Goal: Task Accomplishment & Management: Manage account settings

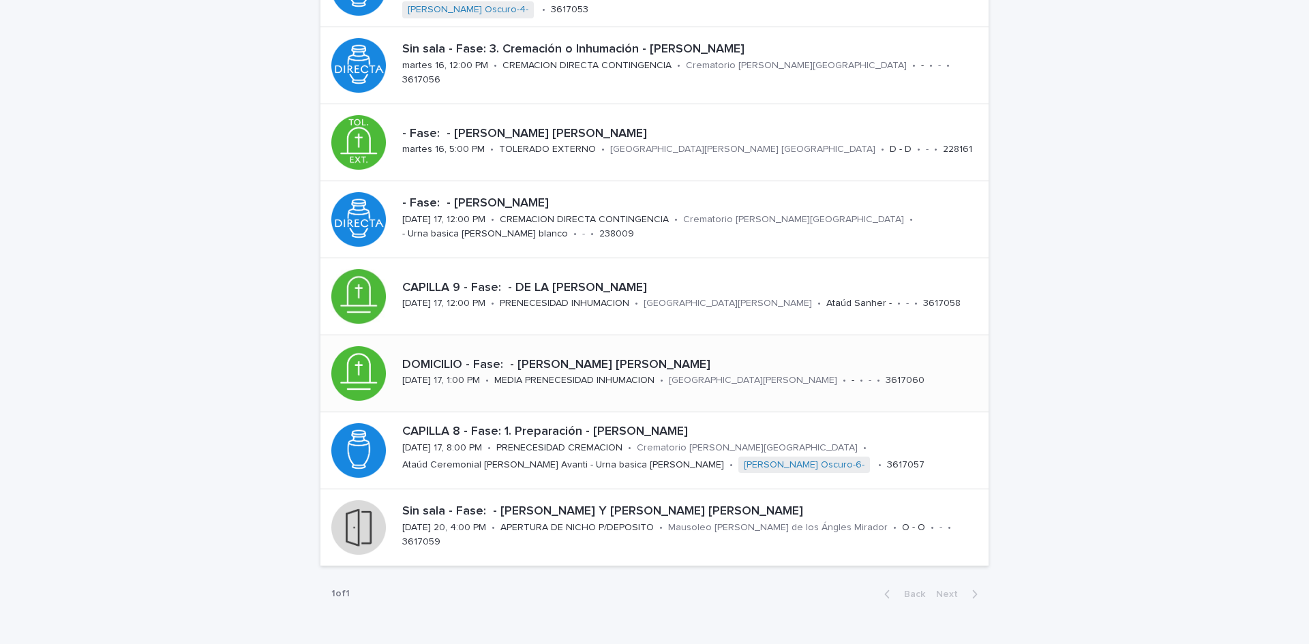
scroll to position [194, 0]
click at [724, 376] on p "[GEOGRAPHIC_DATA][PERSON_NAME]" at bounding box center [753, 380] width 168 height 12
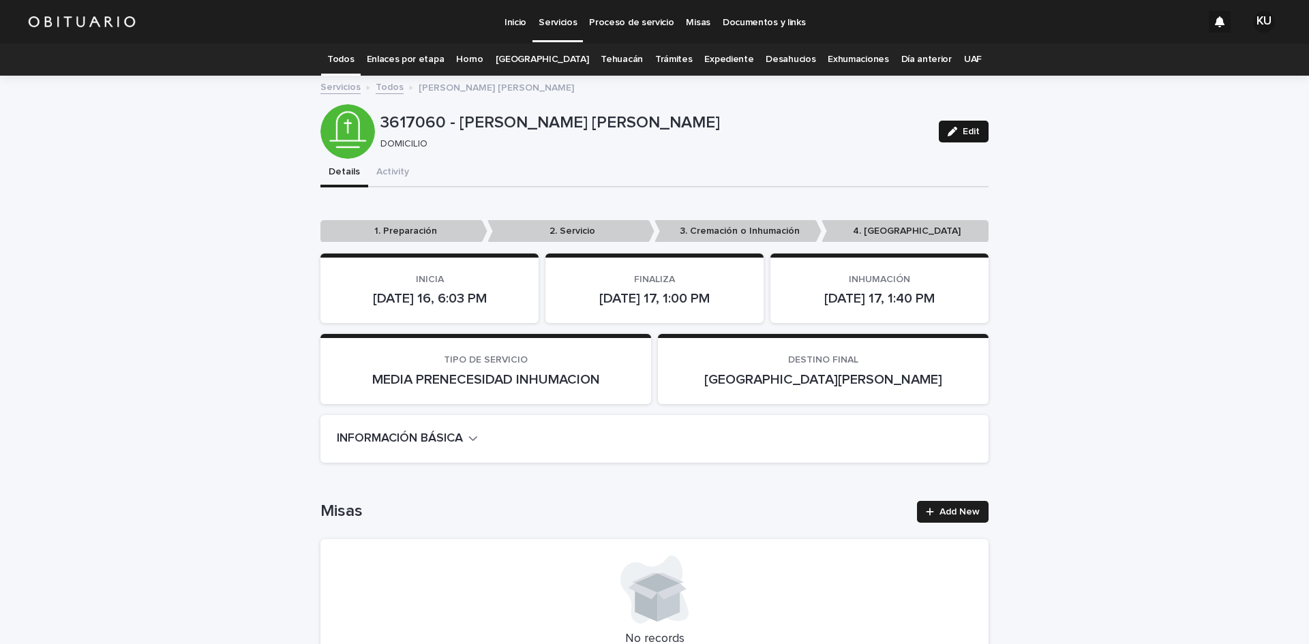
click at [966, 129] on span "Edit" at bounding box center [971, 132] width 17 height 10
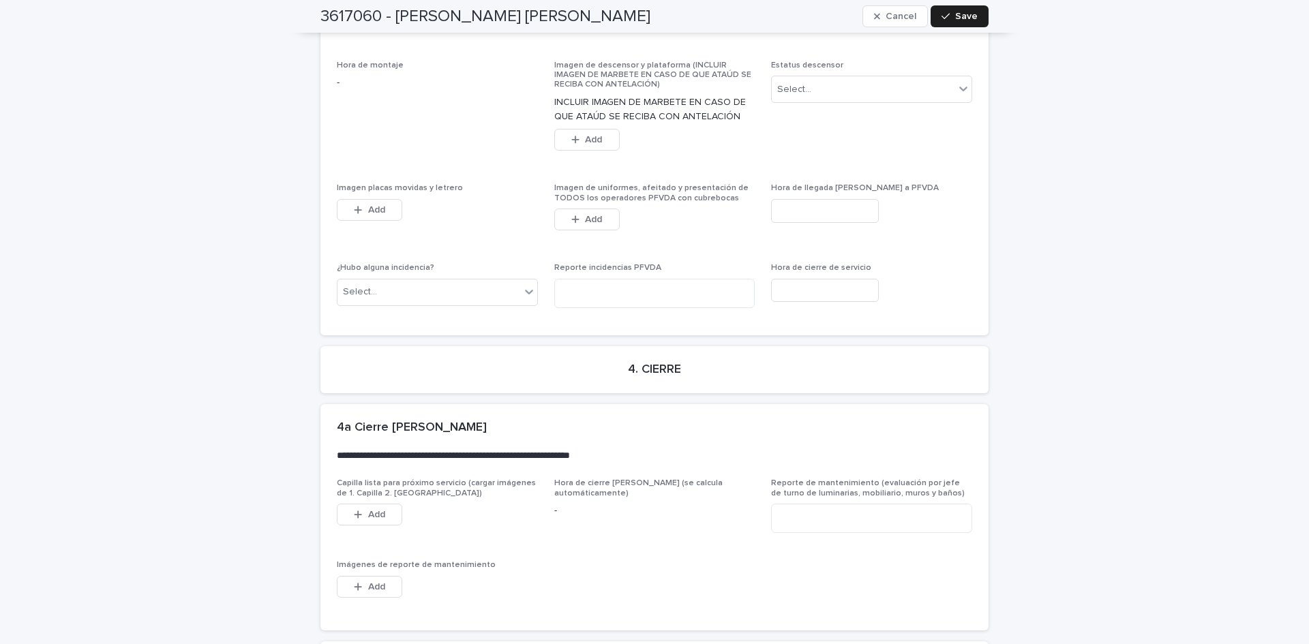
scroll to position [3275, 0]
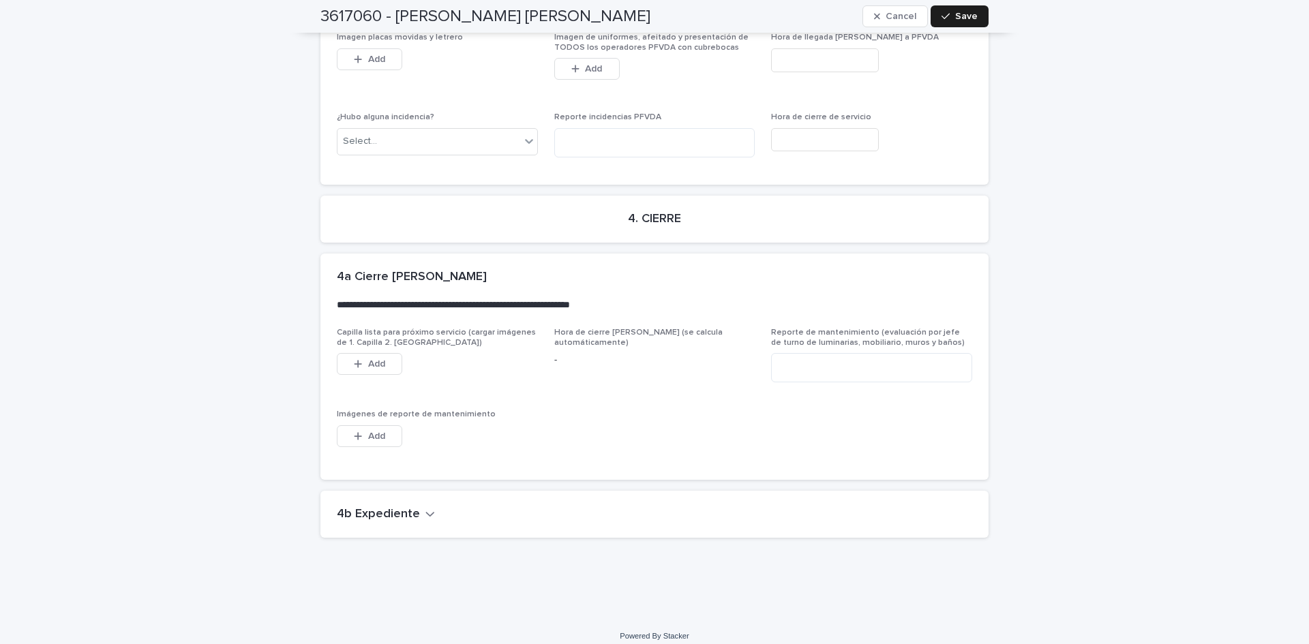
click at [393, 507] on h2 "4b Expediente" at bounding box center [378, 514] width 83 height 15
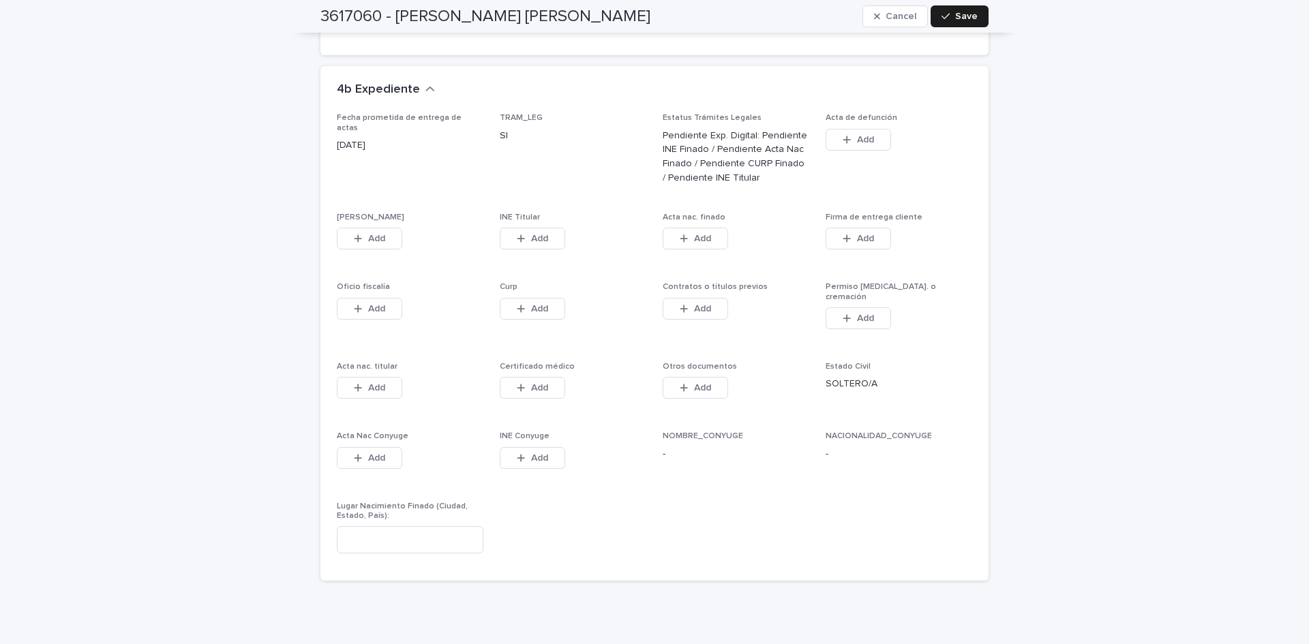
scroll to position [3733, 0]
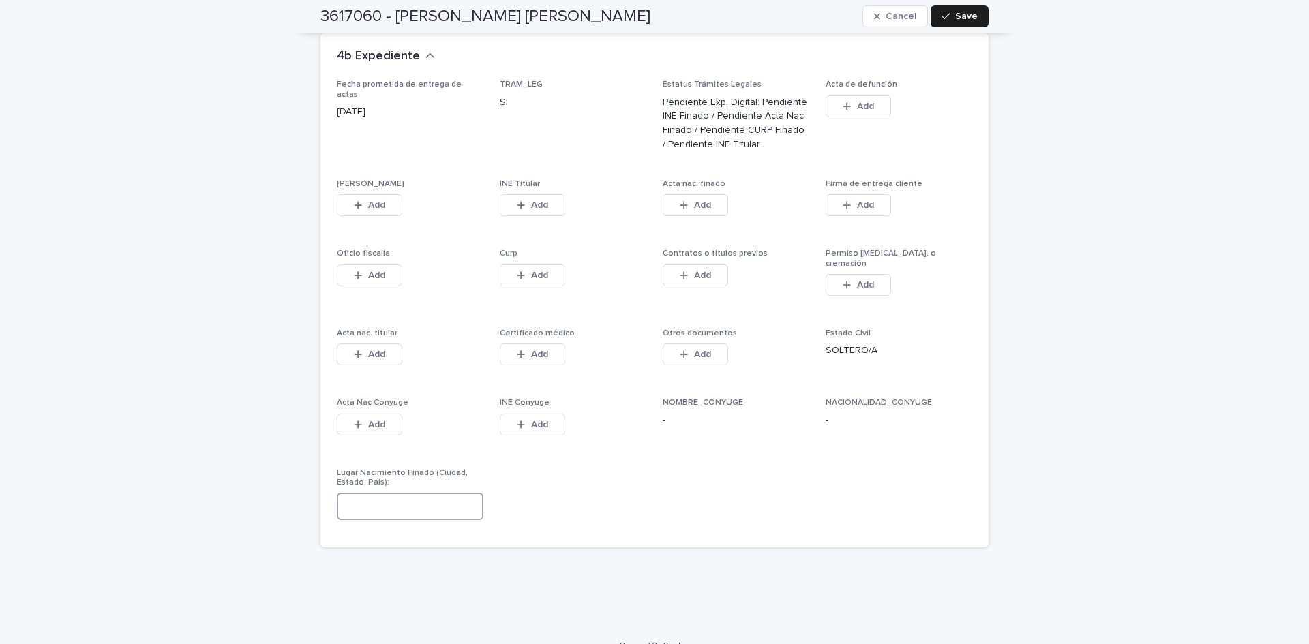
click at [460, 493] on input at bounding box center [410, 506] width 147 height 27
type input "*********"
click at [977, 14] on button "Save" at bounding box center [960, 16] width 58 height 22
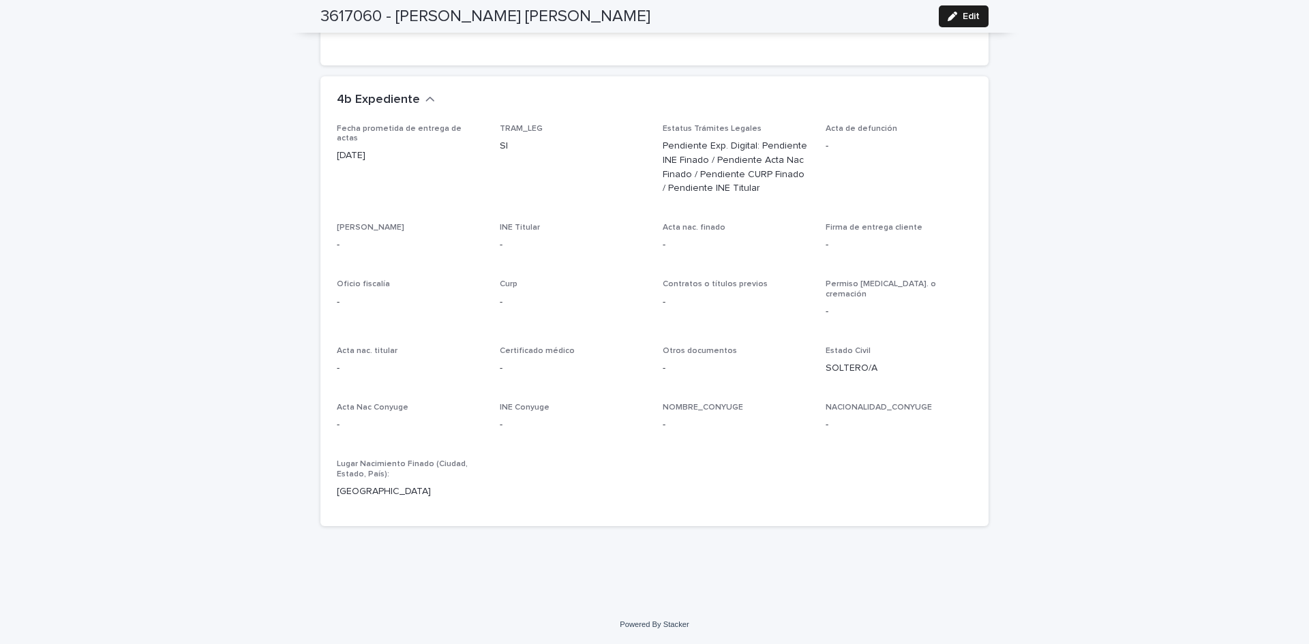
scroll to position [3362, 0]
